Goal: Task Accomplishment & Management: Manage account settings

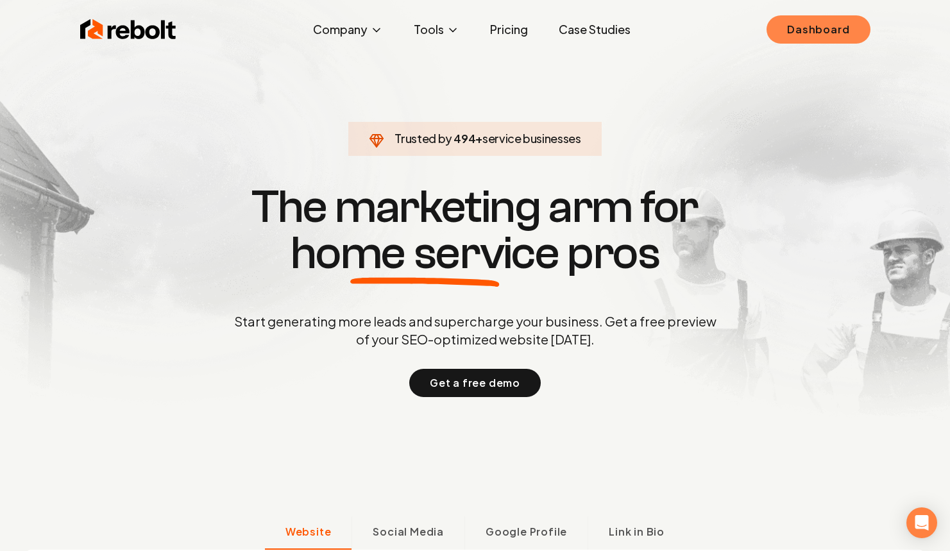
click at [844, 35] on link "Dashboard" at bounding box center [817, 29] width 103 height 28
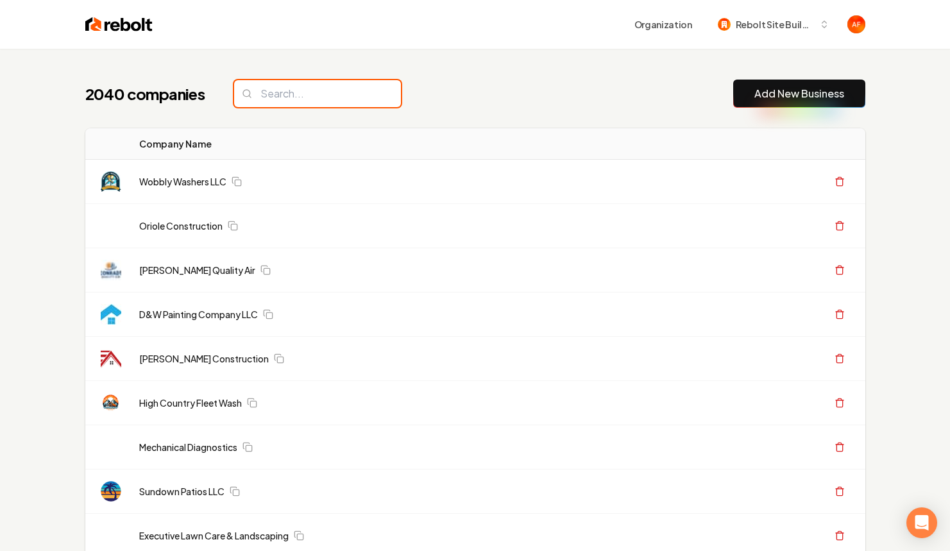
click at [348, 100] on input "search" at bounding box center [317, 93] width 167 height 27
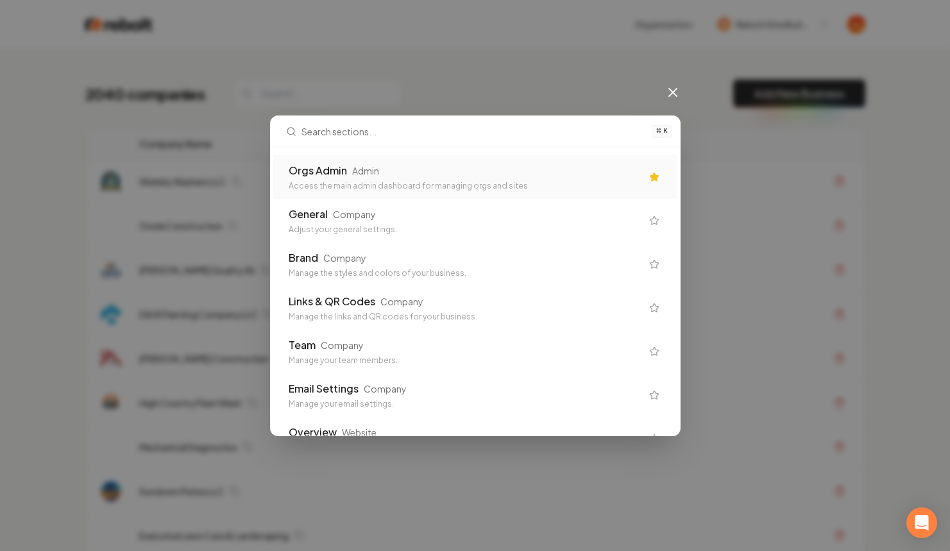
click at [358, 173] on div "Admin" at bounding box center [365, 170] width 27 height 13
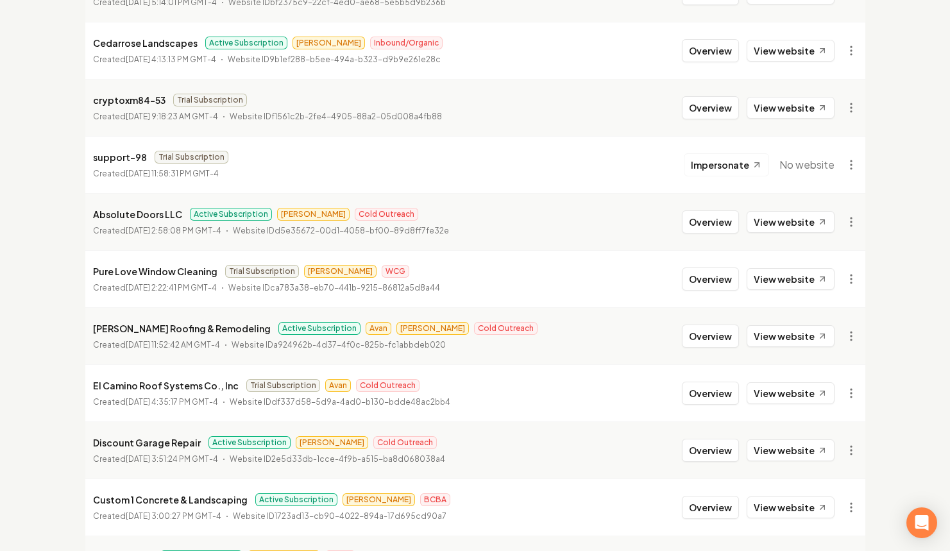
scroll to position [274, 0]
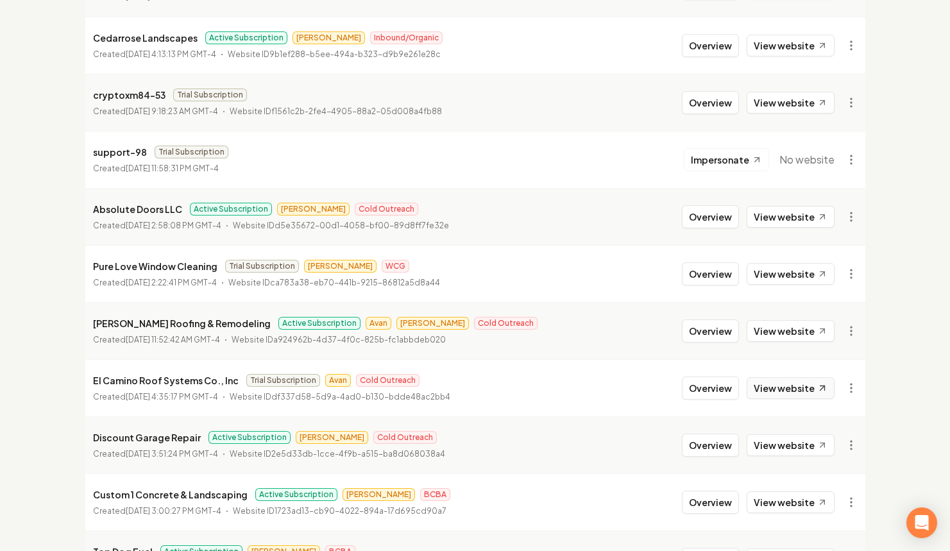
click at [772, 388] on link "View website" at bounding box center [791, 388] width 88 height 22
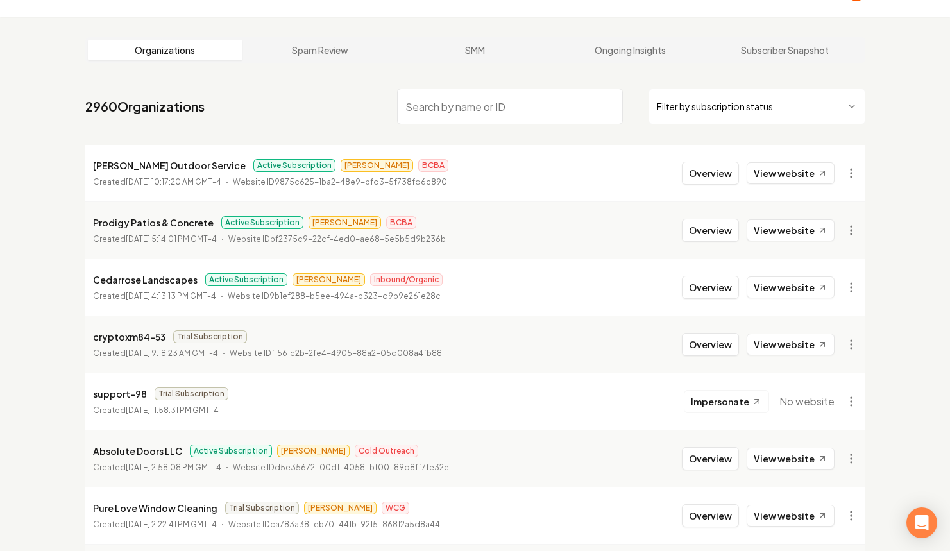
scroll to position [0, 0]
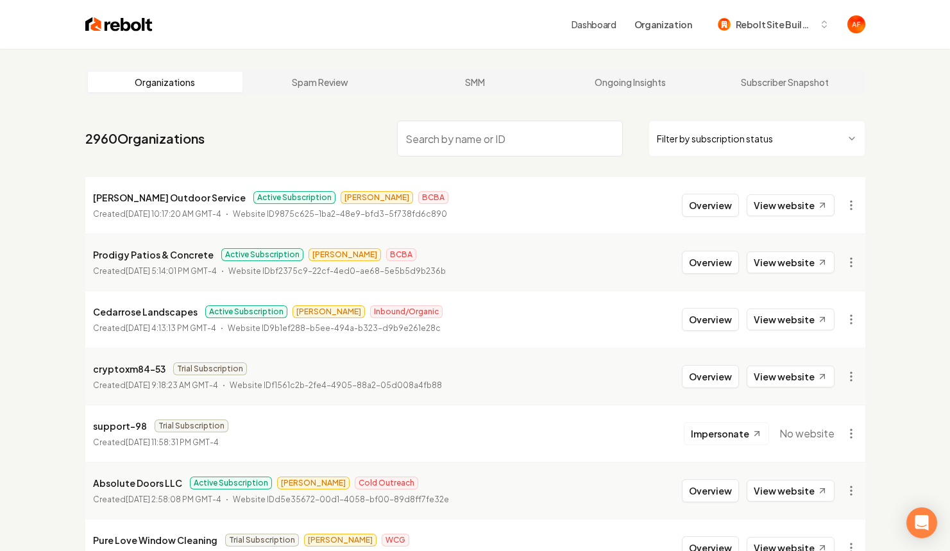
click at [103, 19] on img at bounding box center [118, 24] width 67 height 18
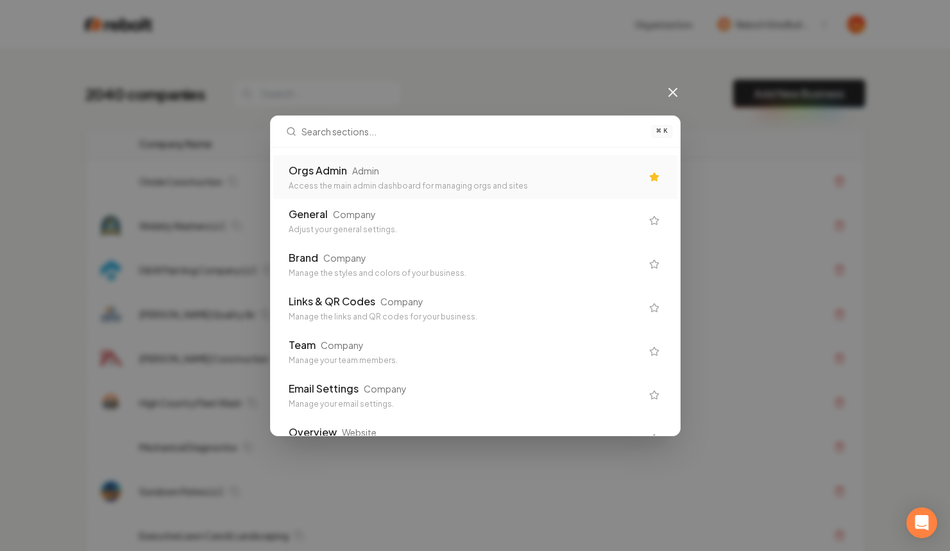
click at [428, 188] on div "Access the main admin dashboard for managing orgs and sites" at bounding box center [465, 186] width 353 height 10
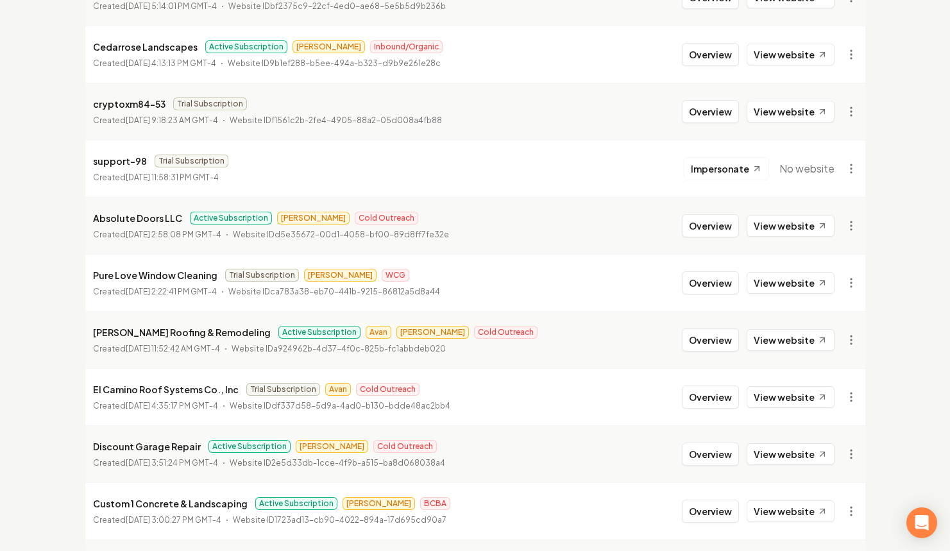
scroll to position [314, 0]
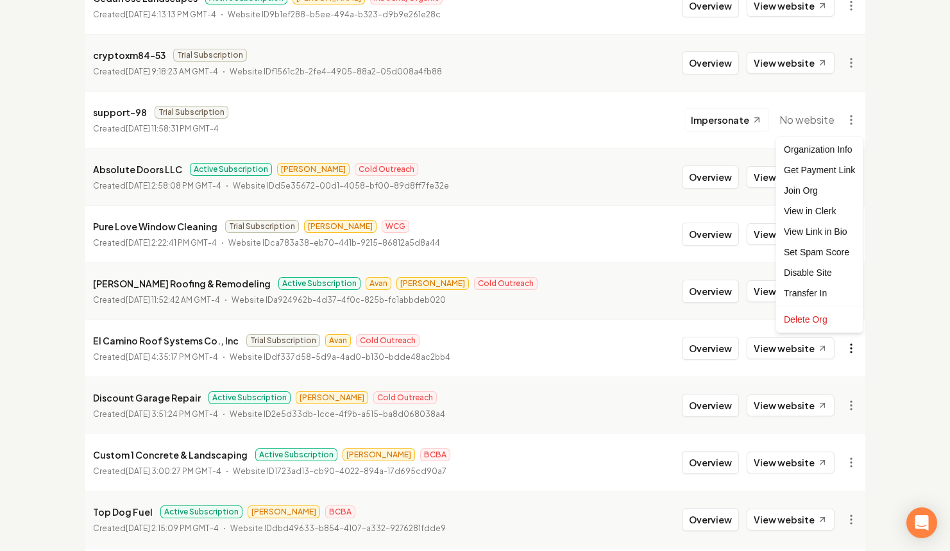
click at [818, 165] on div "Get Payment Link" at bounding box center [819, 170] width 81 height 21
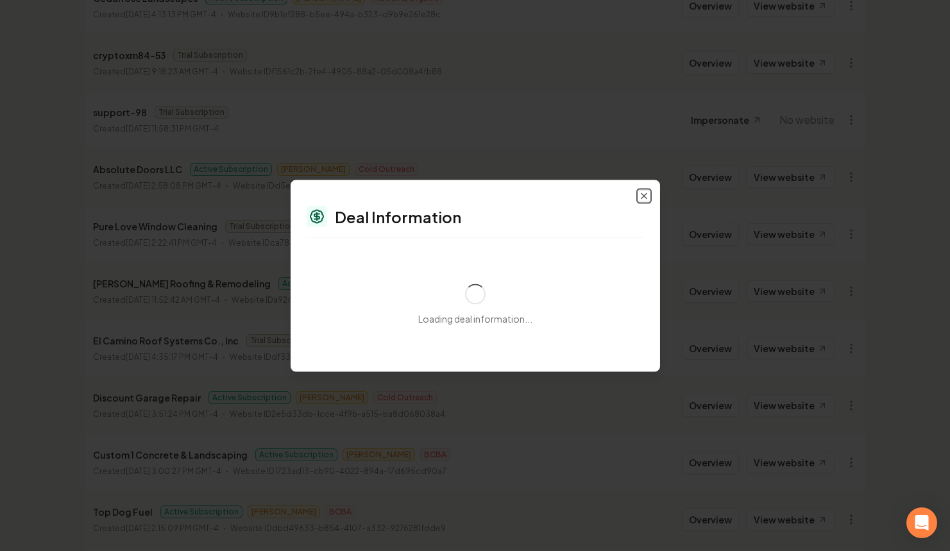
select select "**********"
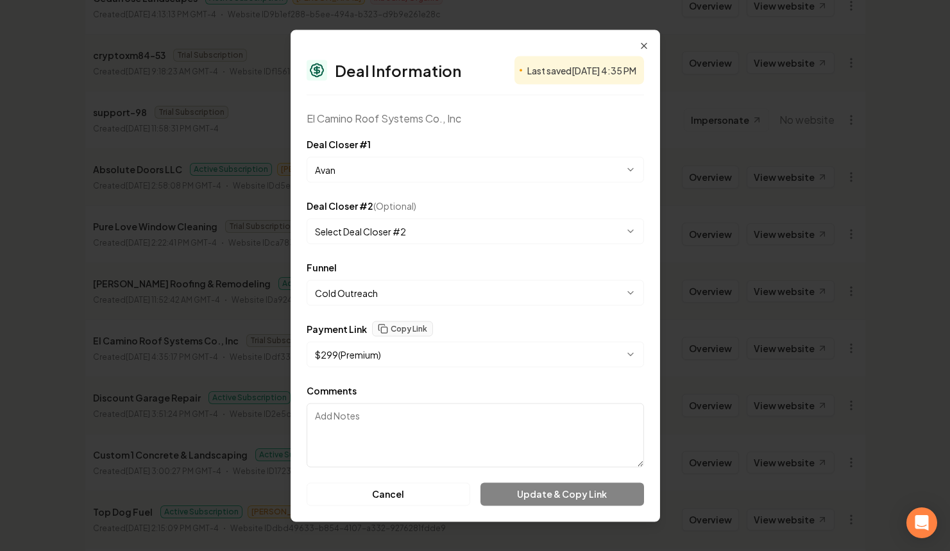
click at [488, 148] on div "**********" at bounding box center [475, 159] width 337 height 46
click at [409, 323] on button "Copy Link" at bounding box center [402, 328] width 61 height 15
click at [640, 46] on icon "button" at bounding box center [644, 45] width 10 height 10
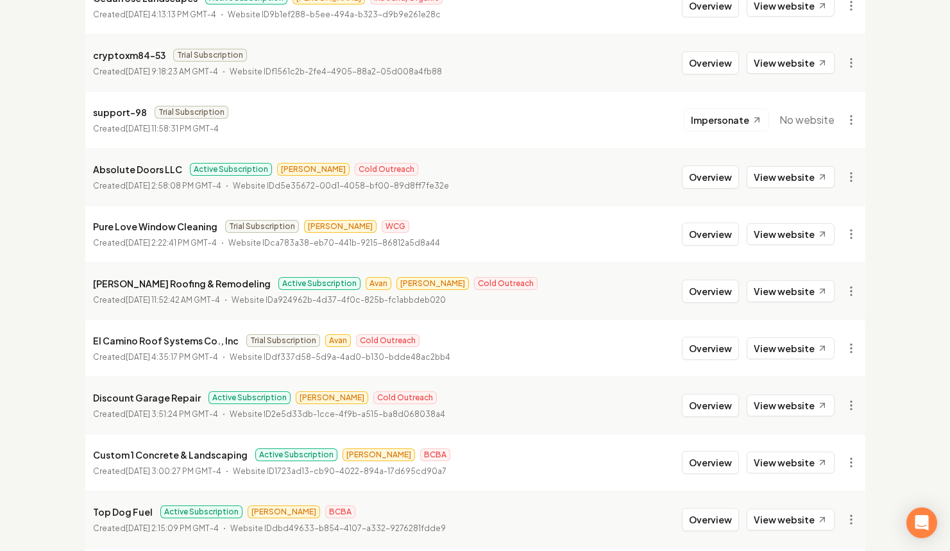
scroll to position [0, 0]
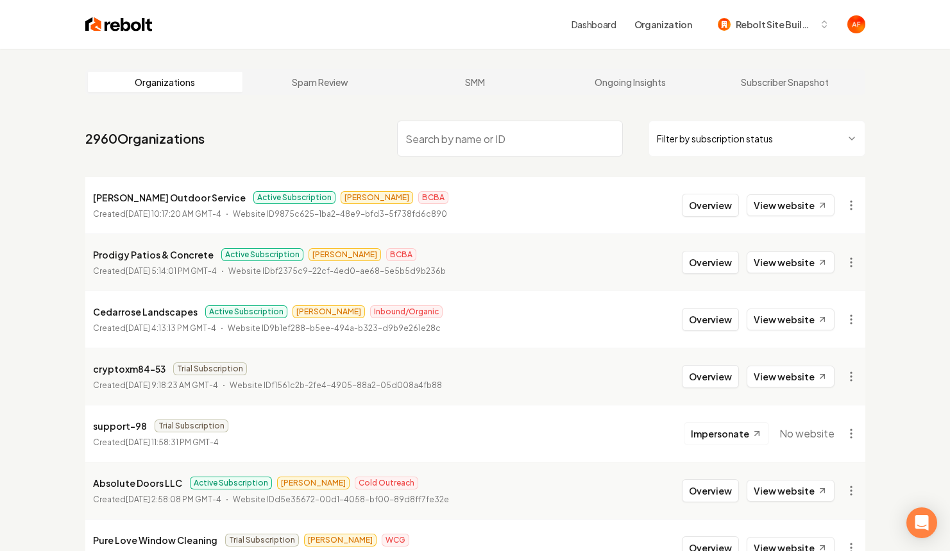
click at [95, 31] on img at bounding box center [118, 24] width 67 height 18
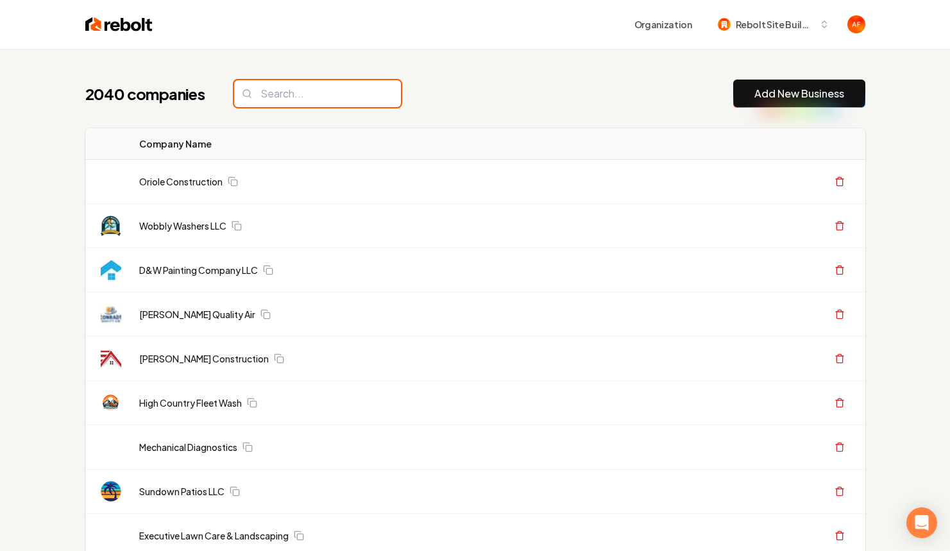
click at [337, 97] on input "search" at bounding box center [317, 93] width 167 height 27
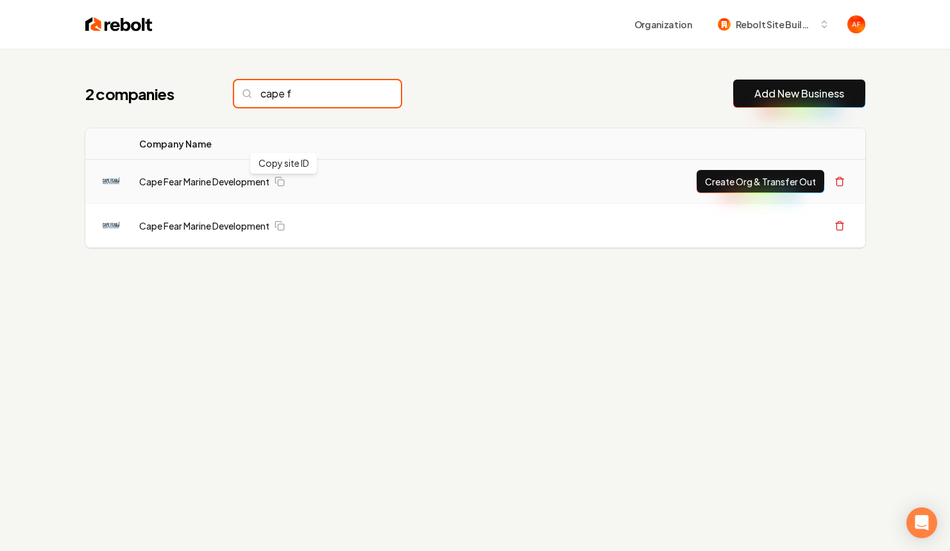
type input "cape f"
click at [246, 189] on td "Cape Fear Marine Development" at bounding box center [306, 182] width 354 height 44
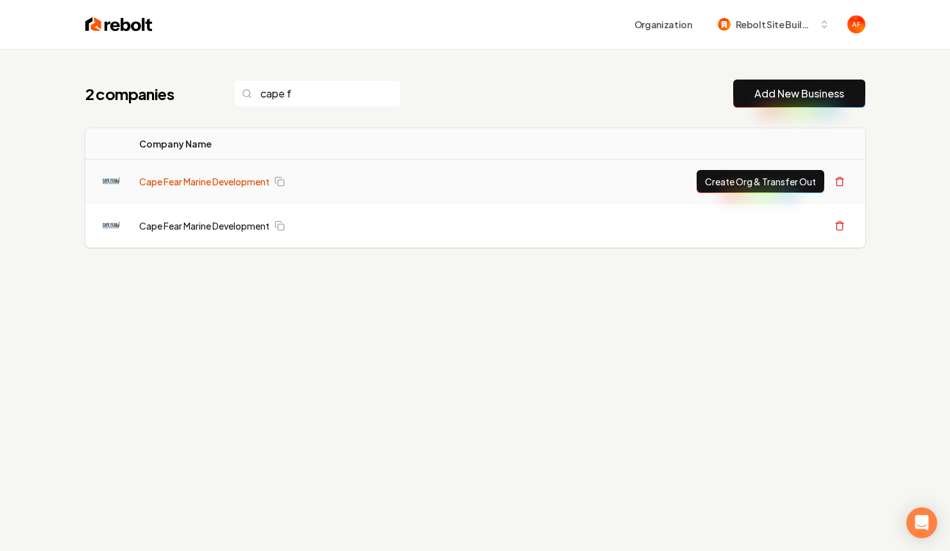
click at [247, 183] on link "Cape Fear Marine Development" at bounding box center [204, 181] width 130 height 13
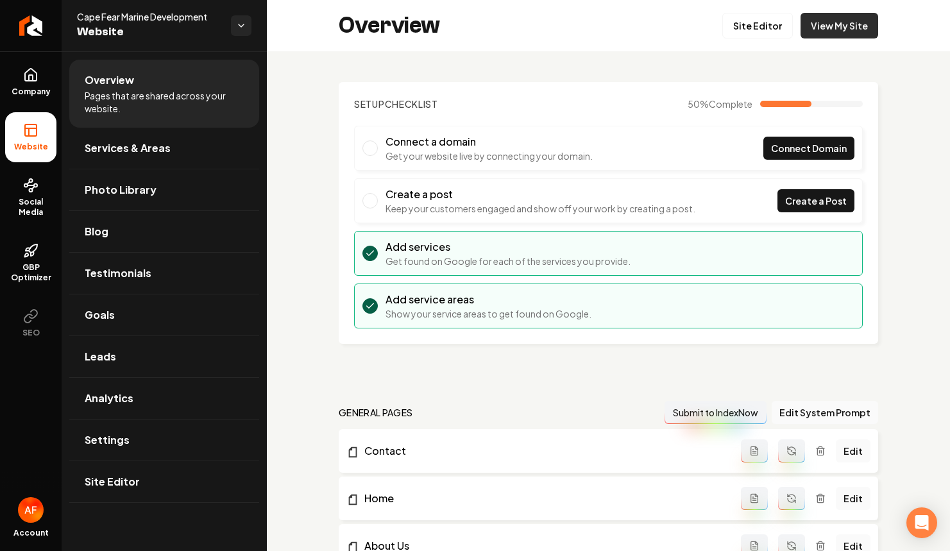
click at [836, 18] on link "View My Site" at bounding box center [839, 26] width 78 height 26
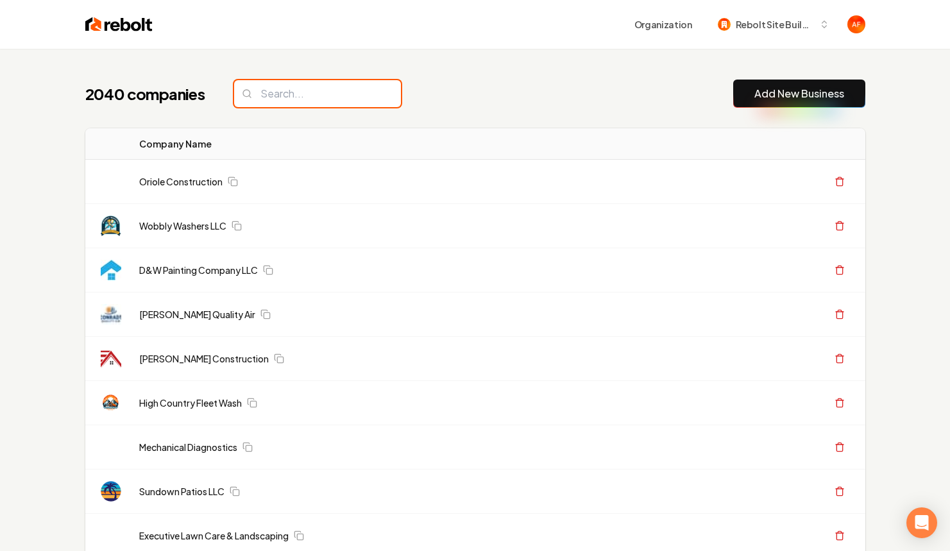
click at [317, 91] on input "search" at bounding box center [317, 93] width 167 height 27
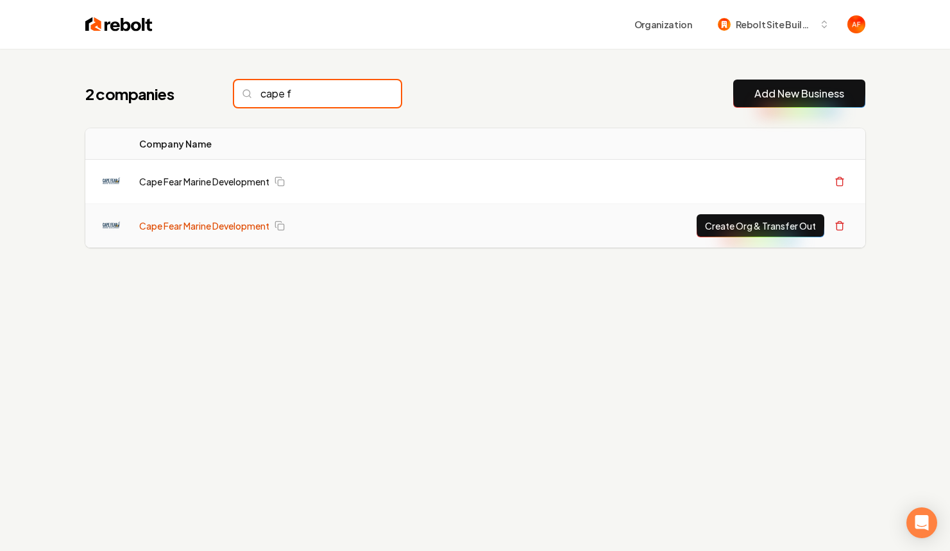
type input "cape f"
click at [197, 224] on link "Cape Fear Marine Development" at bounding box center [204, 225] width 130 height 13
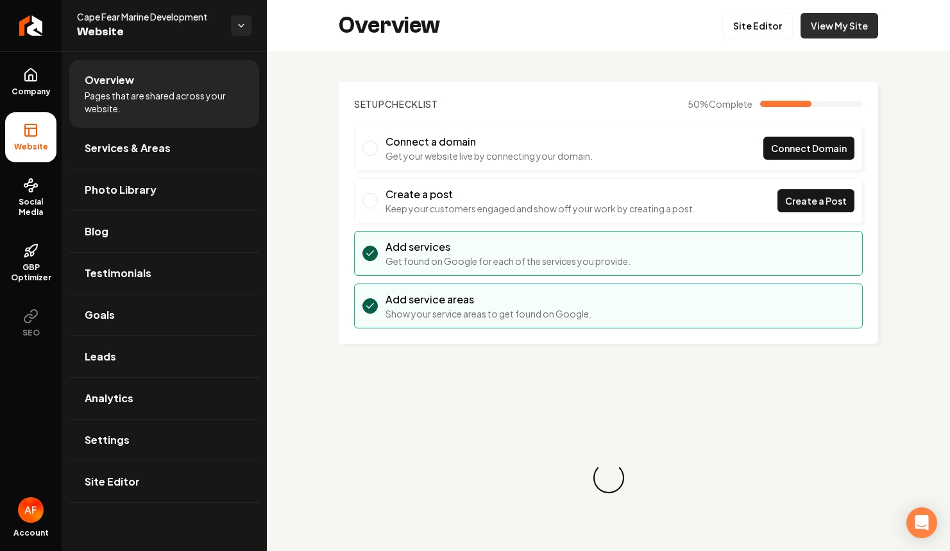
click at [874, 28] on link "View My Site" at bounding box center [839, 26] width 78 height 26
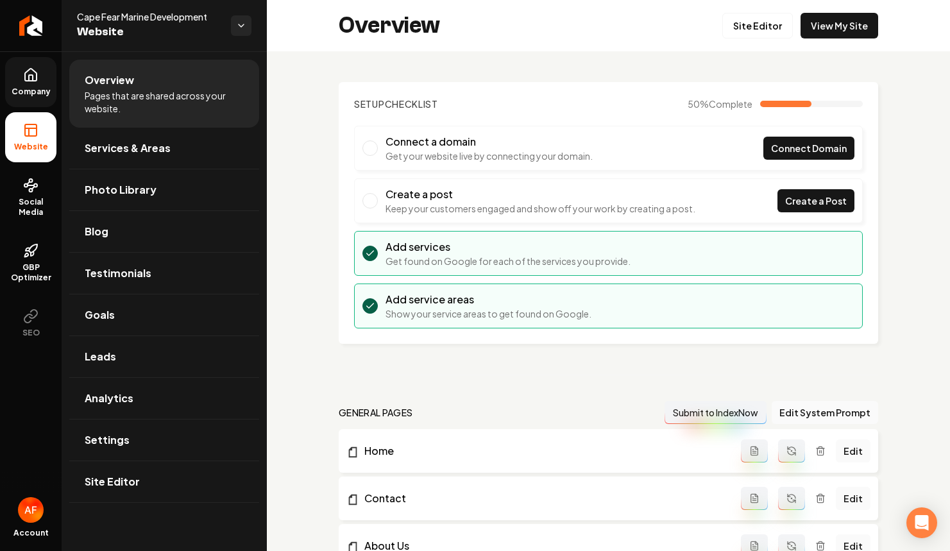
click at [29, 84] on link "Company" at bounding box center [30, 82] width 51 height 50
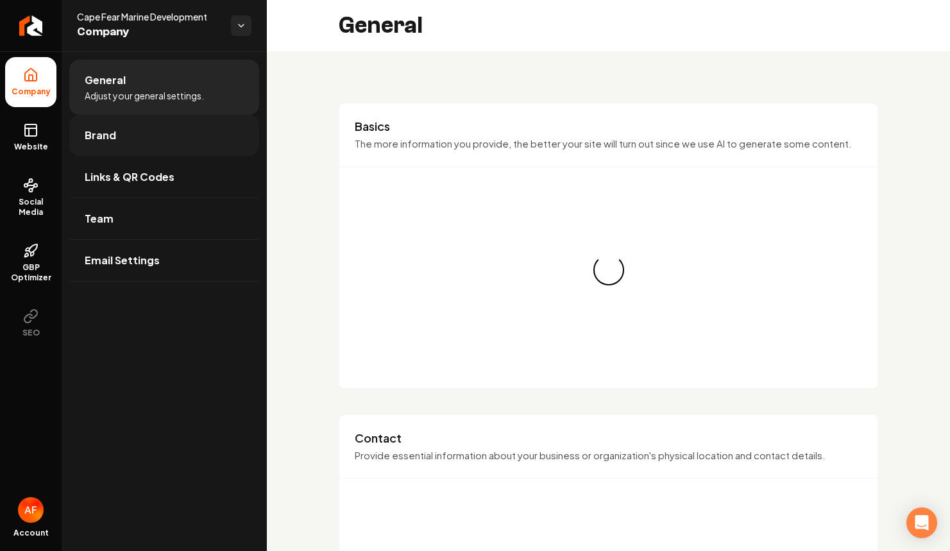
click at [97, 136] on span "Brand" at bounding box center [100, 135] width 31 height 15
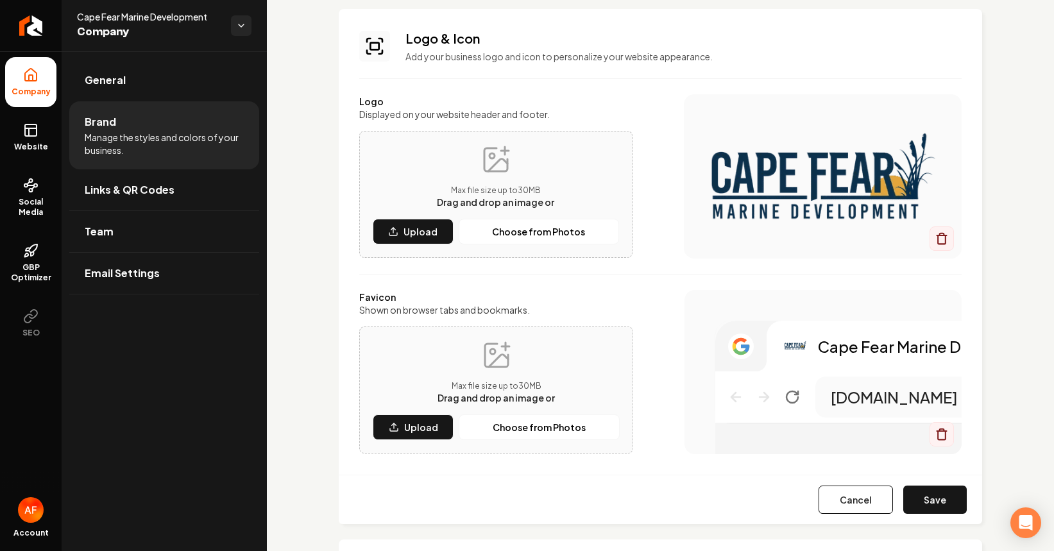
scroll to position [98, 0]
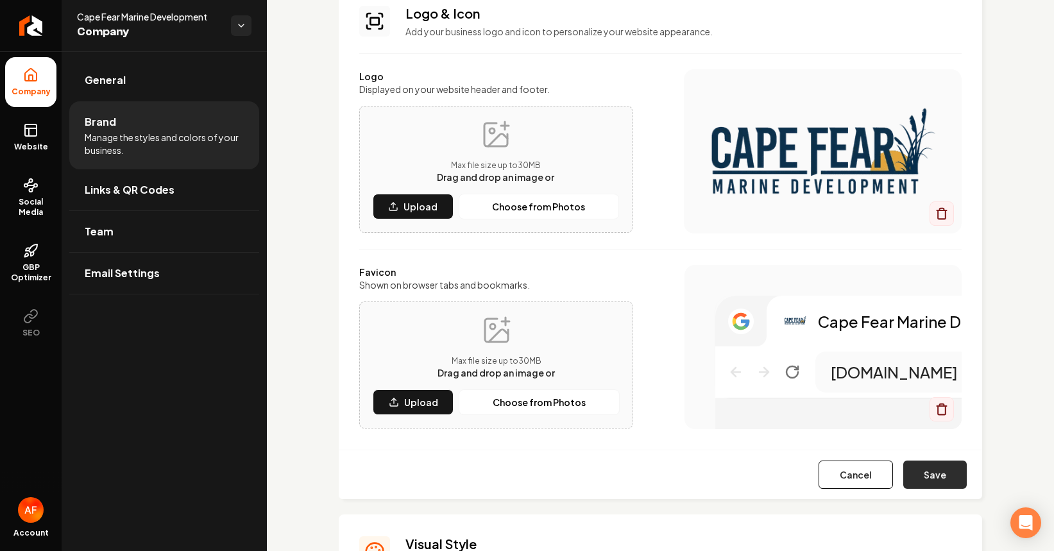
click at [927, 470] on button "Save" at bounding box center [934, 475] width 63 height 28
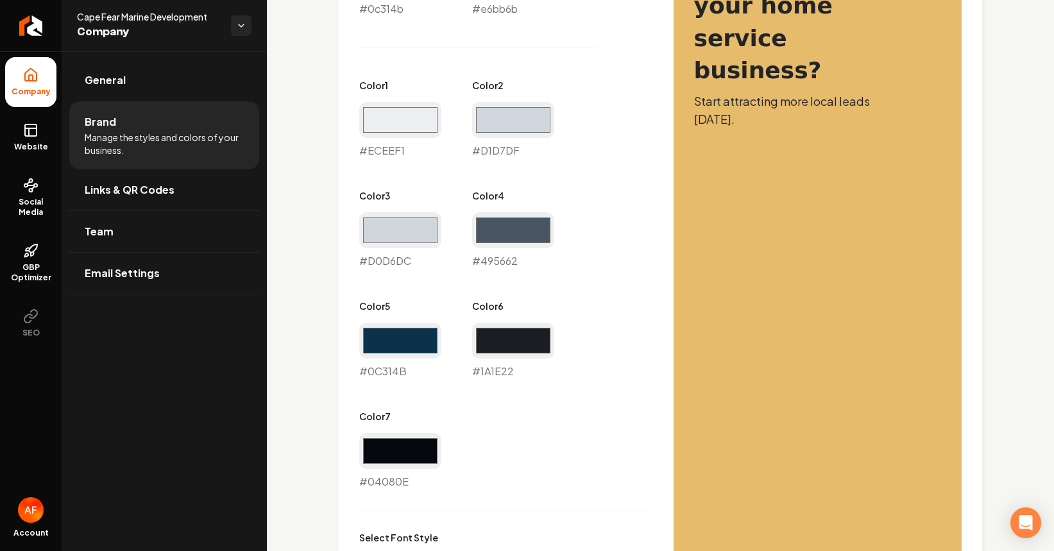
scroll to position [1042, 0]
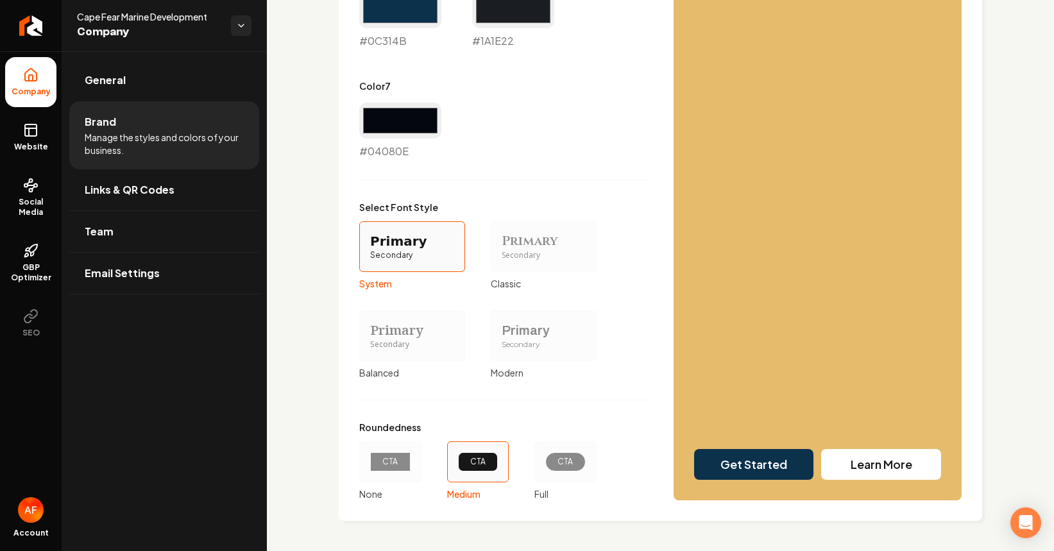
click at [572, 469] on div "CTA" at bounding box center [565, 461] width 40 height 19
click at [544, 467] on button "CTA Full" at bounding box center [539, 462] width 10 height 10
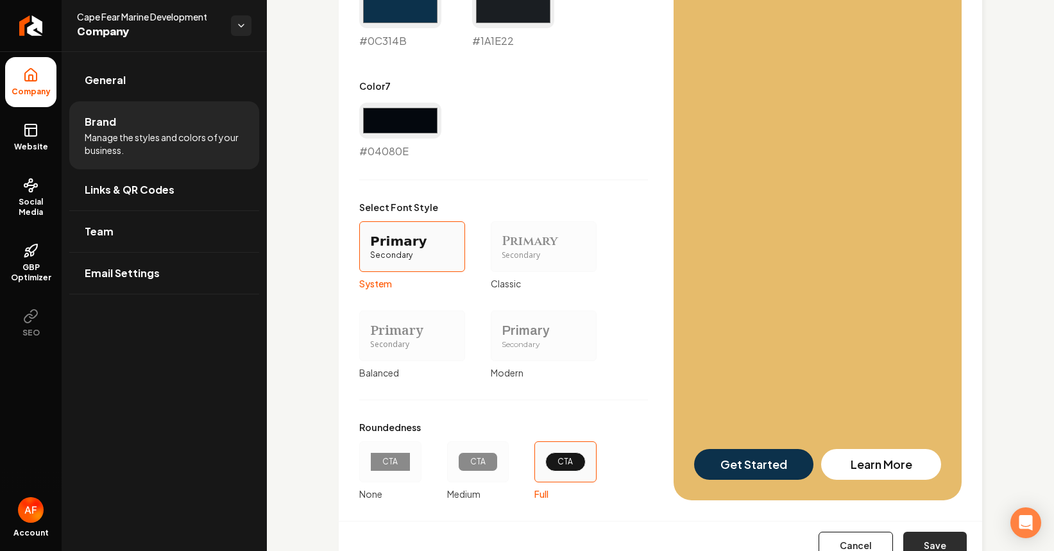
click at [931, 538] on button "Save" at bounding box center [934, 546] width 63 height 28
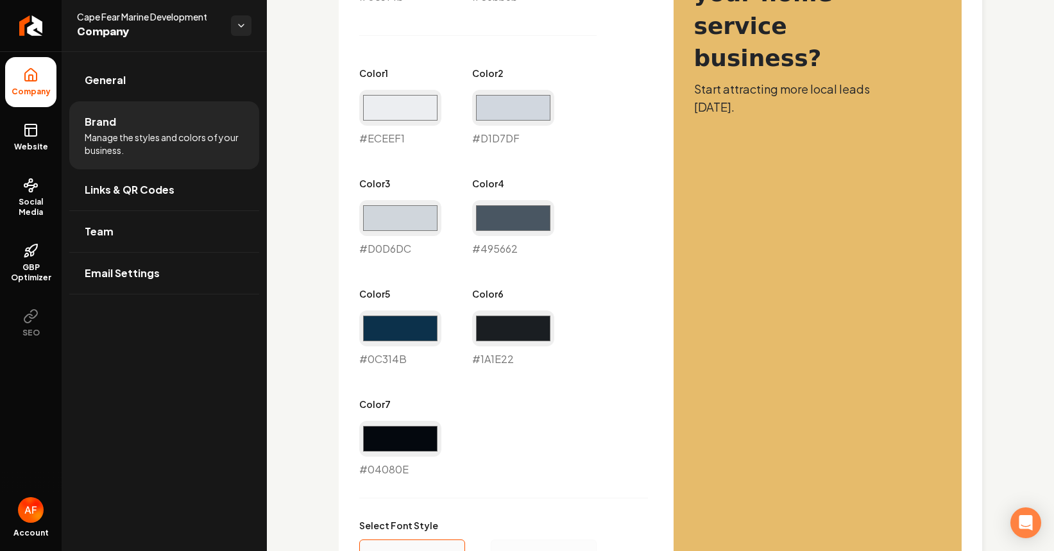
type input "#eceef1"
type input "#d1d7df"
type input "#d0d6dc"
type input "#0c314b"
type input "#1a1e22"
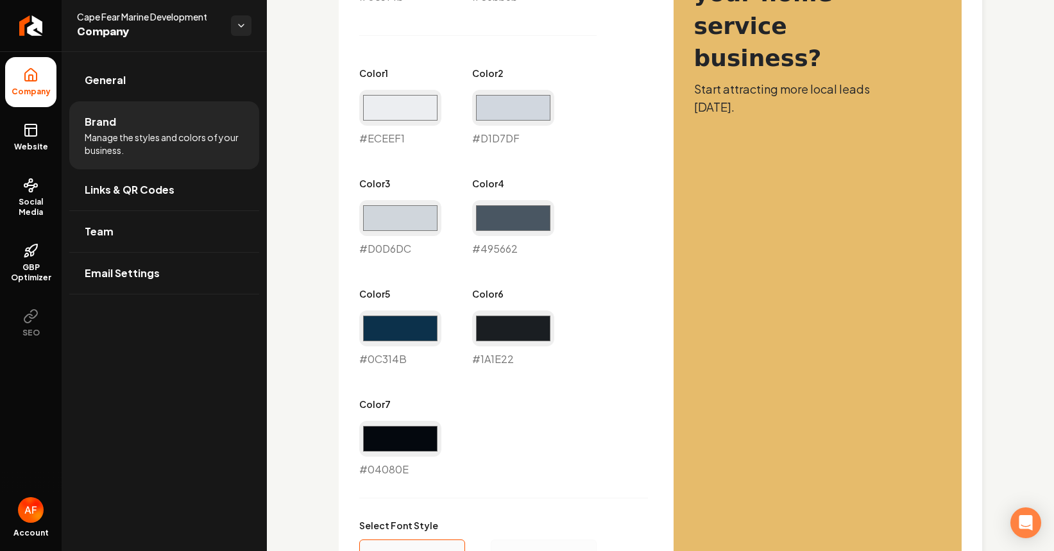
type input "#04080e"
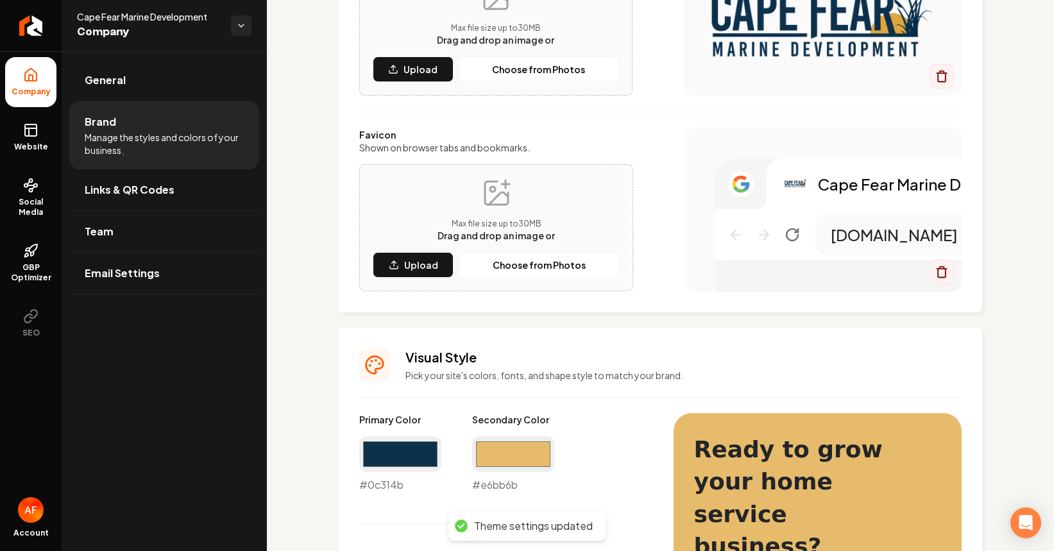
scroll to position [181, 0]
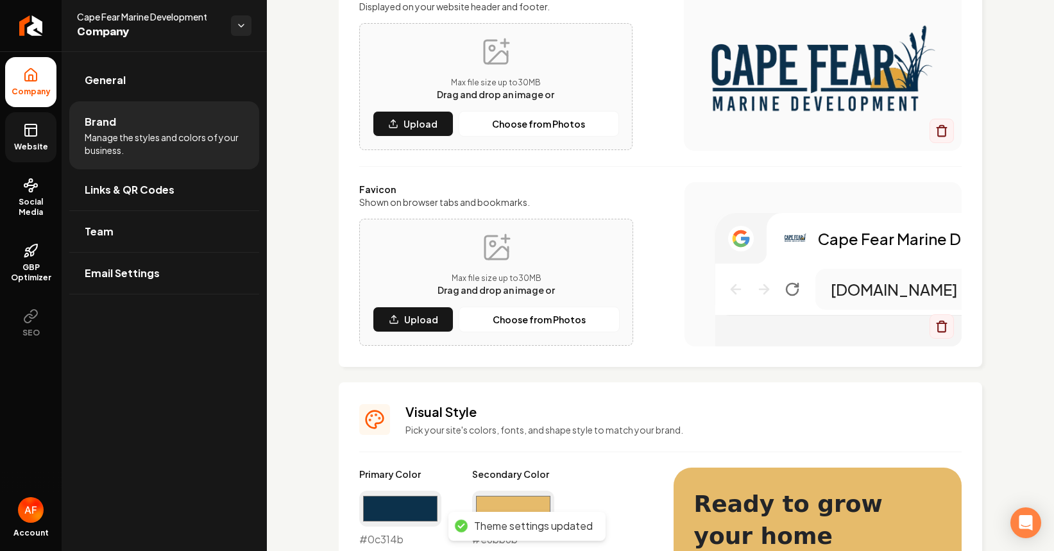
click at [48, 130] on link "Website" at bounding box center [30, 137] width 51 height 50
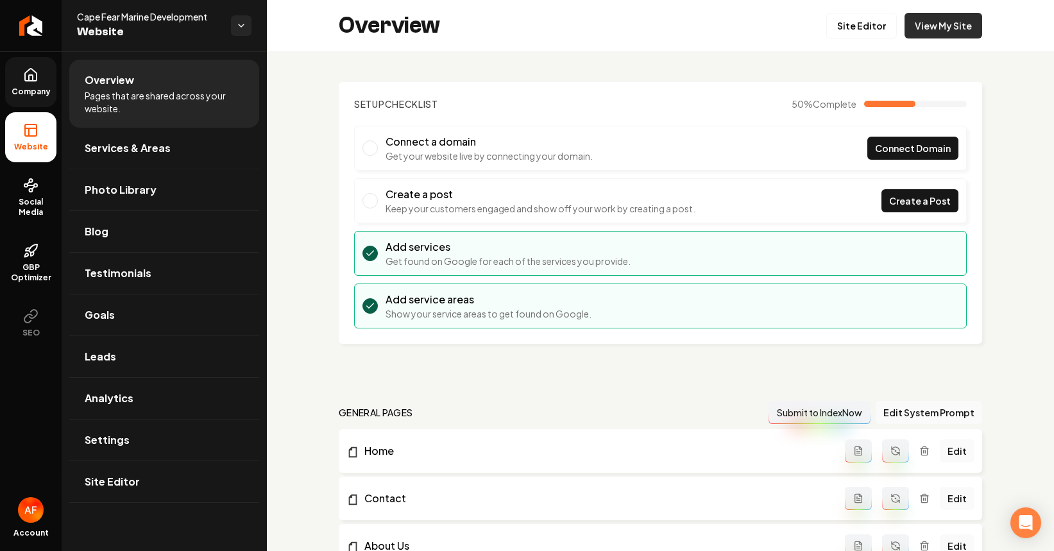
click at [929, 28] on link "View My Site" at bounding box center [943, 26] width 78 height 26
click at [26, 29] on icon "Return to dashboard" at bounding box center [31, 25] width 21 height 21
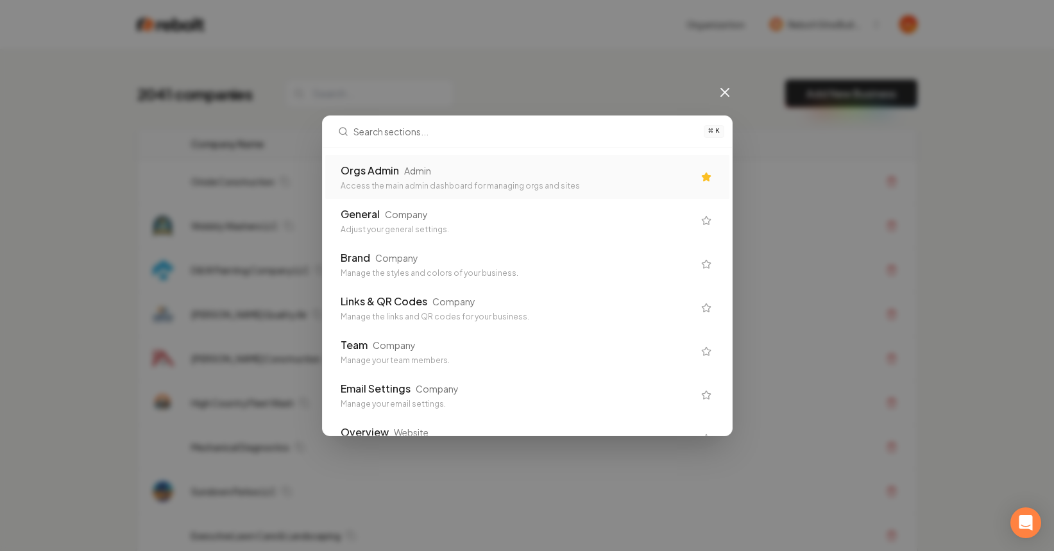
click at [570, 187] on div "Access the main admin dashboard for managing orgs and sites" at bounding box center [517, 186] width 353 height 10
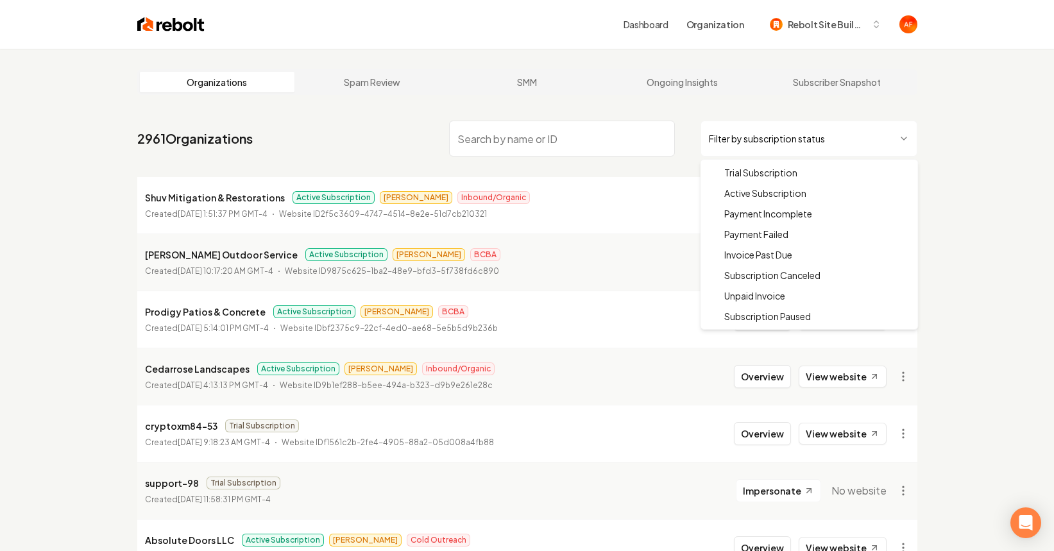
click at [867, 133] on html "Dashboard Organization Rebolt Site Builder Organizations Spam Review SMM Ongoin…" at bounding box center [527, 275] width 1054 height 551
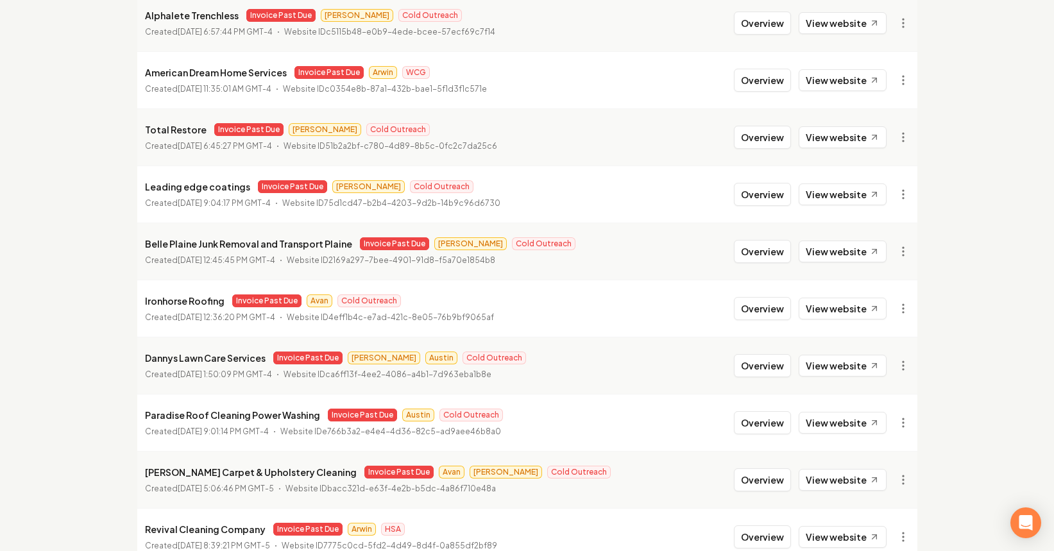
scroll to position [935, 0]
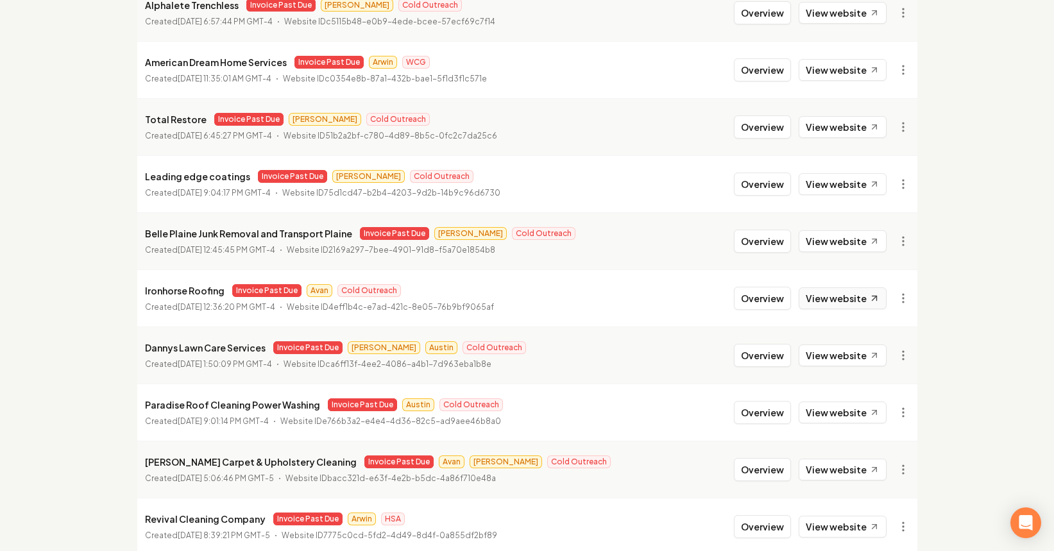
click at [839, 299] on link "View website" at bounding box center [843, 298] width 88 height 22
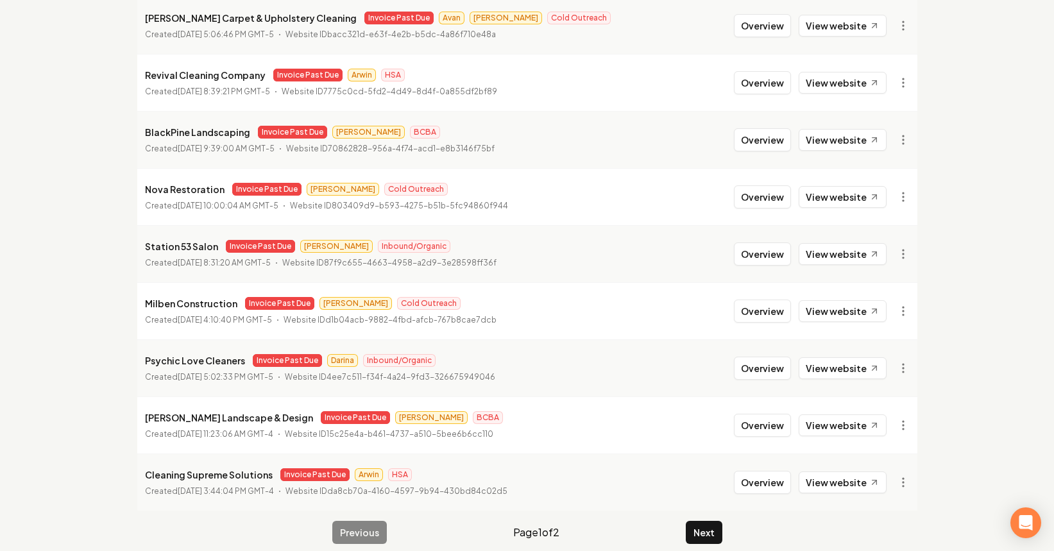
scroll to position [1392, 0]
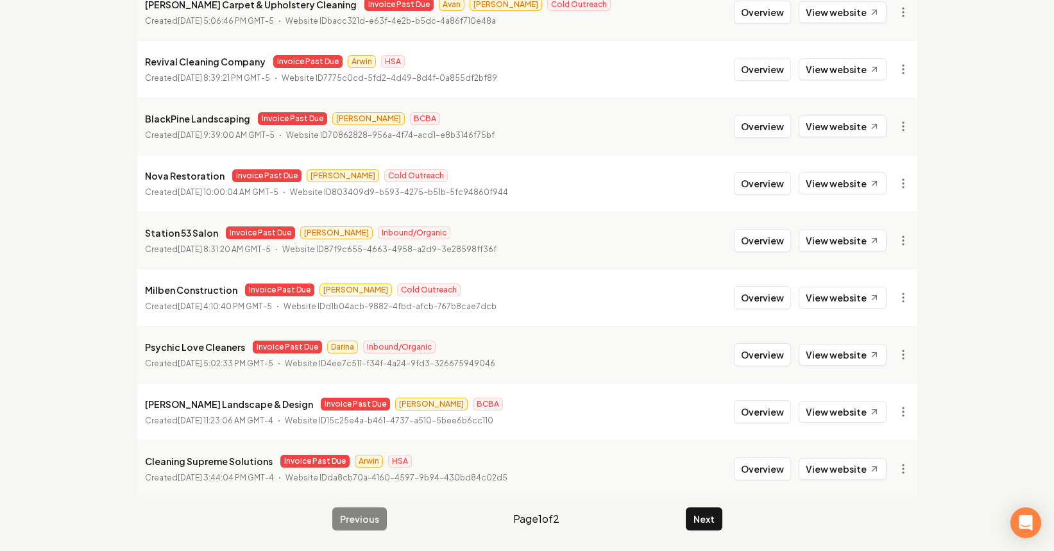
click at [696, 514] on button "Next" at bounding box center [704, 518] width 37 height 23
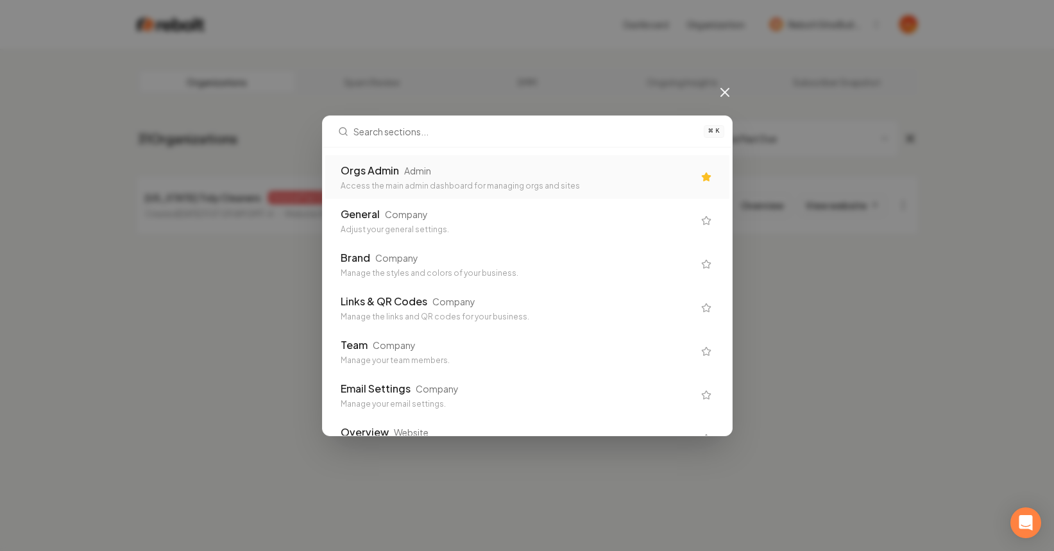
click at [378, 175] on div "Orgs Admin" at bounding box center [370, 170] width 58 height 15
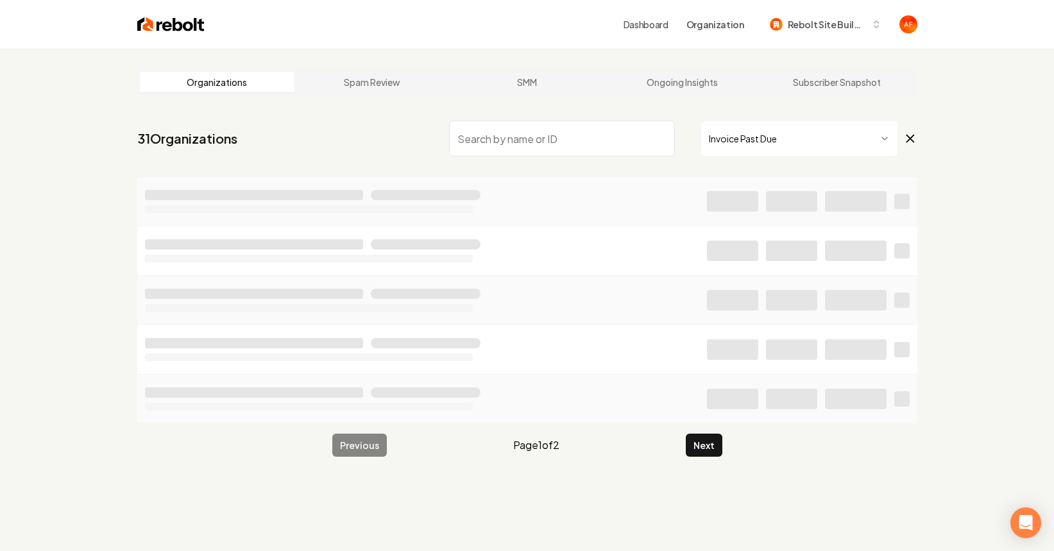
click at [732, 144] on html "Dashboard Organization Rebolt Site Builder Organizations Spam Review SMM Ongoin…" at bounding box center [527, 275] width 1054 height 551
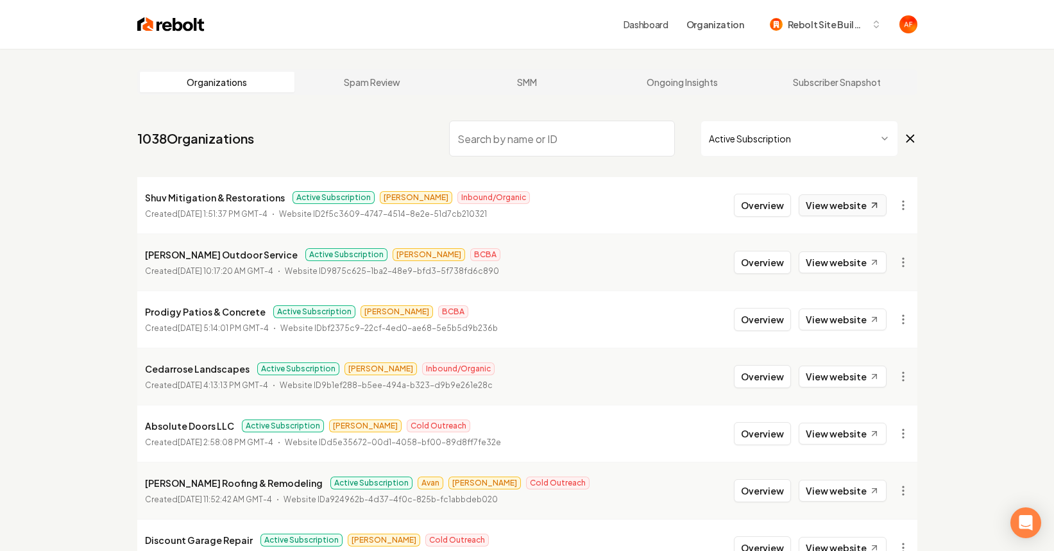
click at [859, 203] on link "View website" at bounding box center [843, 205] width 88 height 22
click at [877, 219] on li "Shuv Mitigation & Restorations Active Subscription [PERSON_NAME] Inbound/Organi…" at bounding box center [527, 205] width 780 height 56
click at [865, 214] on link "View website" at bounding box center [843, 205] width 88 height 22
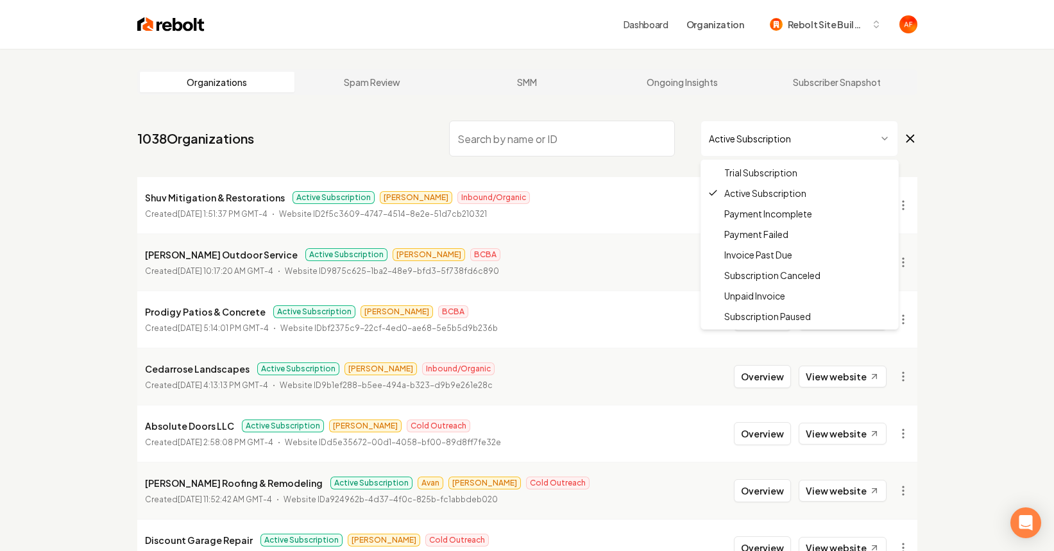
click at [826, 151] on html "Dashboard Organization Rebolt Site Builder Organizations Spam Review SMM Ongoin…" at bounding box center [527, 275] width 1054 height 551
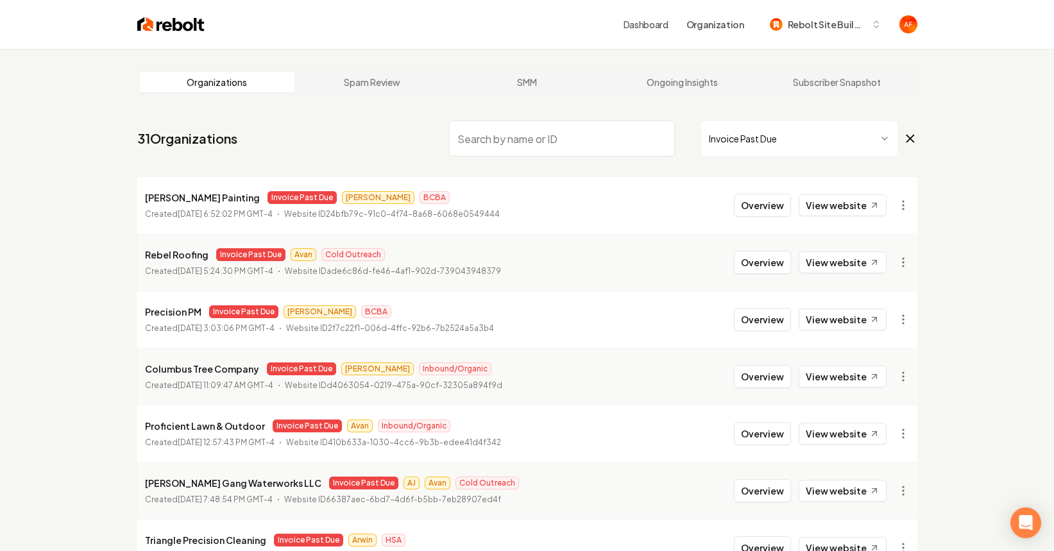
click at [152, 25] on img at bounding box center [170, 24] width 67 height 18
